Goal: Information Seeking & Learning: Learn about a topic

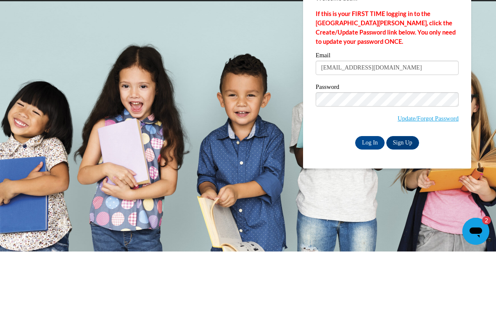
type input "juliepierre672@gmail.com"
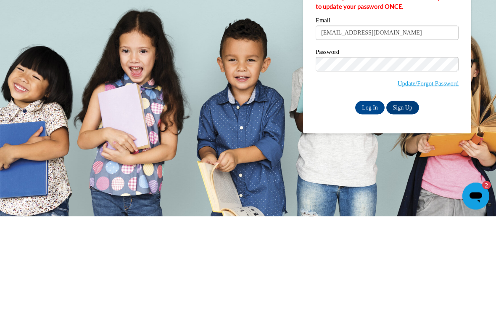
click at [369, 197] on input "Log In" at bounding box center [369, 203] width 29 height 13
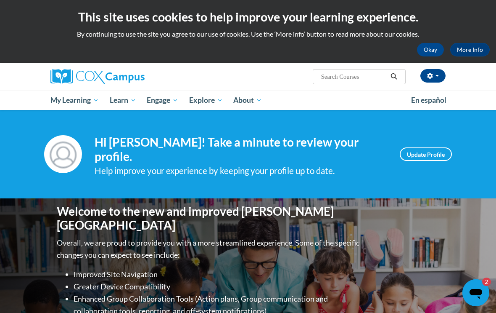
click at [0, 0] on span "My Course Progress" at bounding box center [0, 0] width 0 height 0
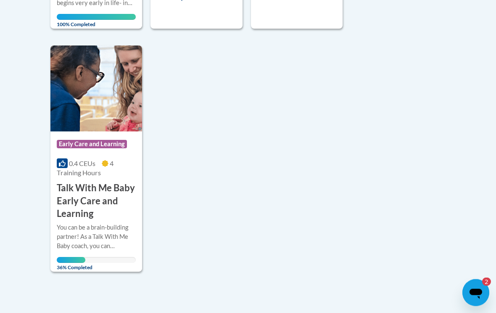
scroll to position [468, 0]
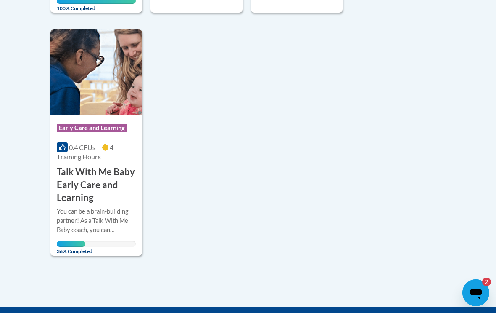
click at [85, 105] on img at bounding box center [96, 72] width 92 height 86
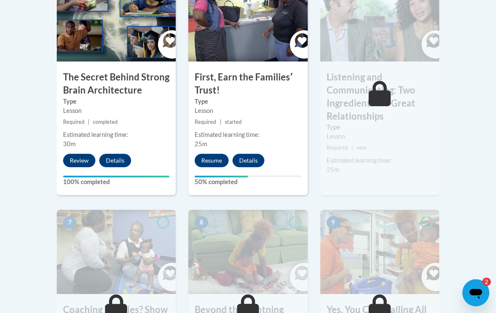
scroll to position [557, 0]
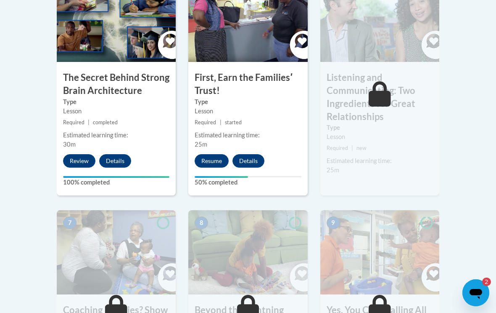
click at [209, 163] on button "Resume" at bounding box center [212, 160] width 34 height 13
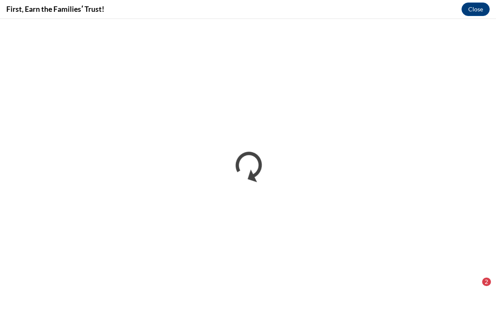
scroll to position [1000, 0]
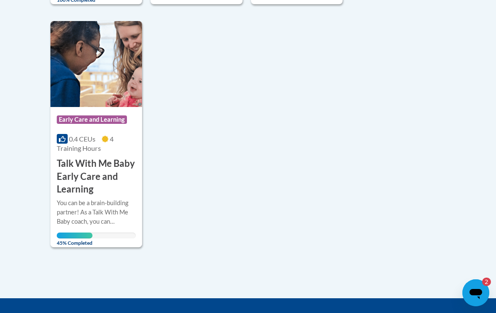
scroll to position [500, 0]
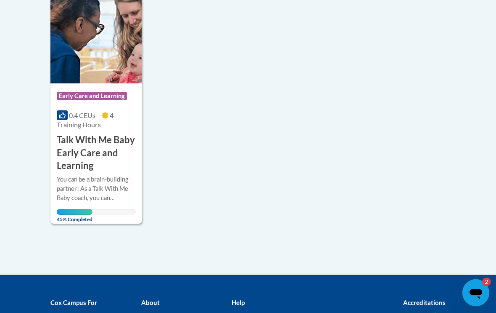
click at [72, 78] on img at bounding box center [96, 40] width 92 height 86
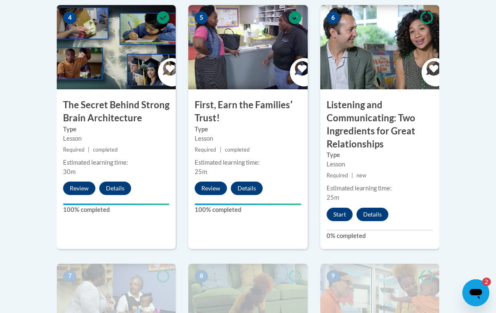
click at [327, 212] on button "Start" at bounding box center [340, 213] width 26 height 13
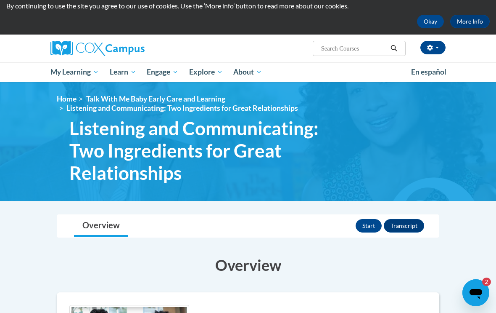
scroll to position [24, 0]
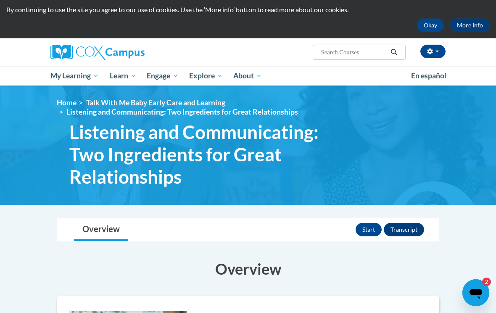
click at [369, 234] on button "Start" at bounding box center [369, 229] width 26 height 13
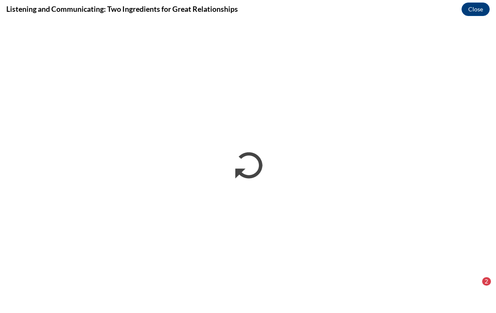
scroll to position [0, 0]
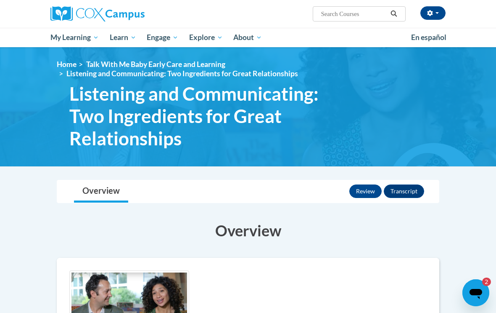
scroll to position [62, 0]
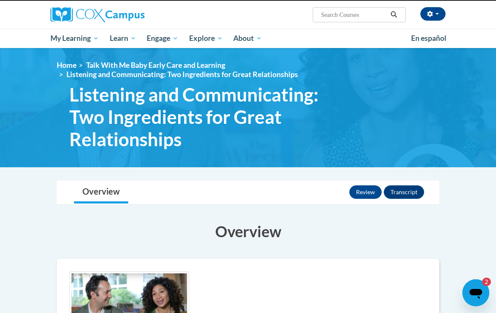
click at [0, 0] on span "My Course Progress" at bounding box center [0, 0] width 0 height 0
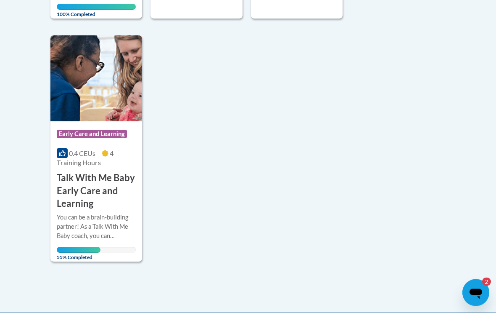
scroll to position [461, 0]
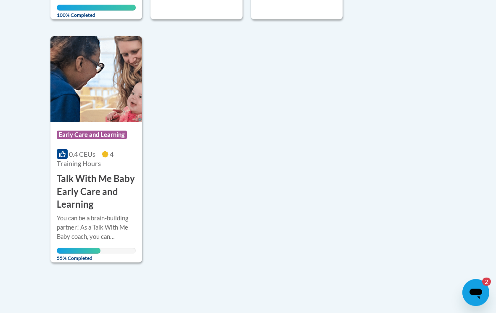
click at [86, 89] on img at bounding box center [96, 80] width 92 height 86
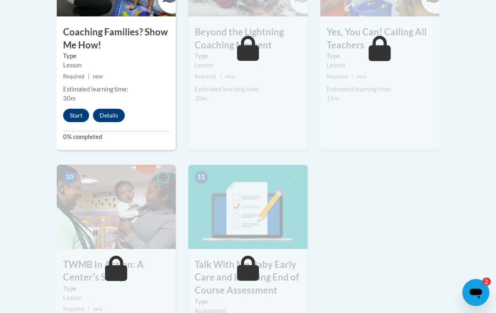
scroll to position [859, 0]
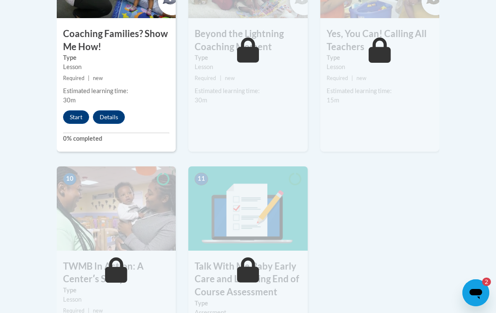
click at [74, 104] on div "7 Coaching Families? Show Me How! Type Lesson Required | new Estimated learning…" at bounding box center [116, 42] width 119 height 217
click at [80, 117] on button "Start" at bounding box center [76, 116] width 26 height 13
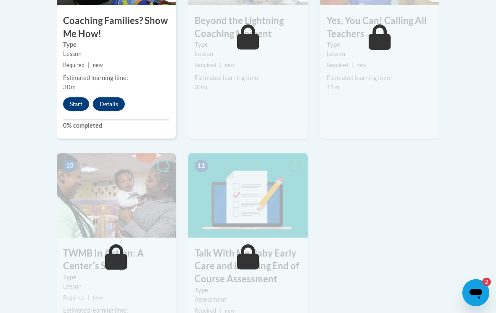
scroll to position [872, 0]
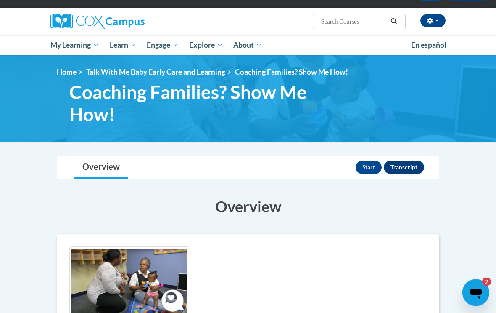
scroll to position [45, 0]
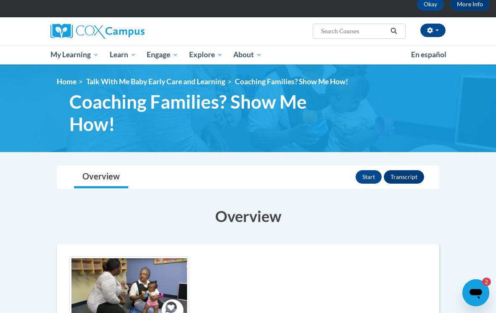
click at [362, 174] on button "Start" at bounding box center [369, 176] width 26 height 13
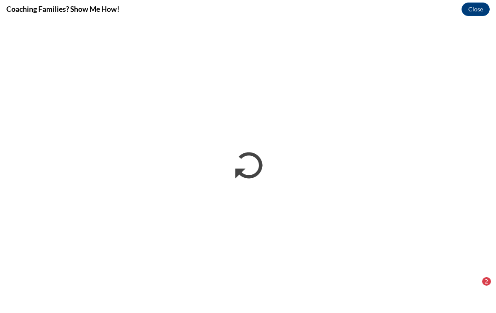
scroll to position [0, 0]
